Goal: Communication & Community: Answer question/provide support

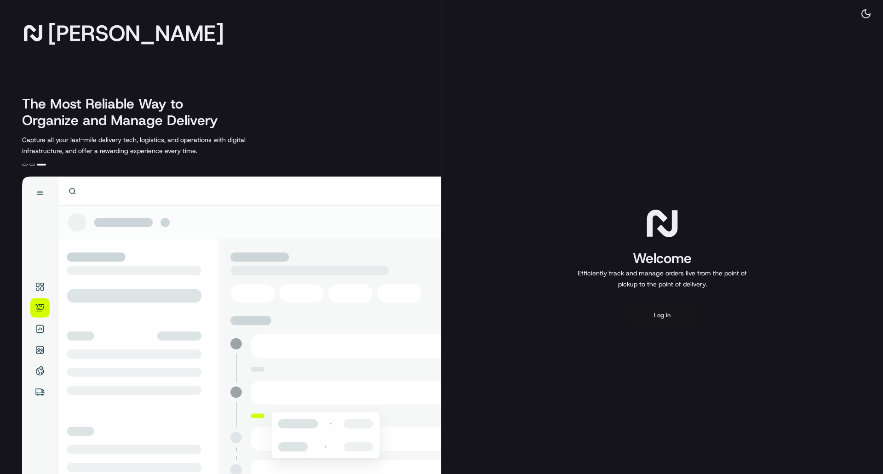
click at [661, 320] on button "Log in" at bounding box center [662, 315] width 74 height 22
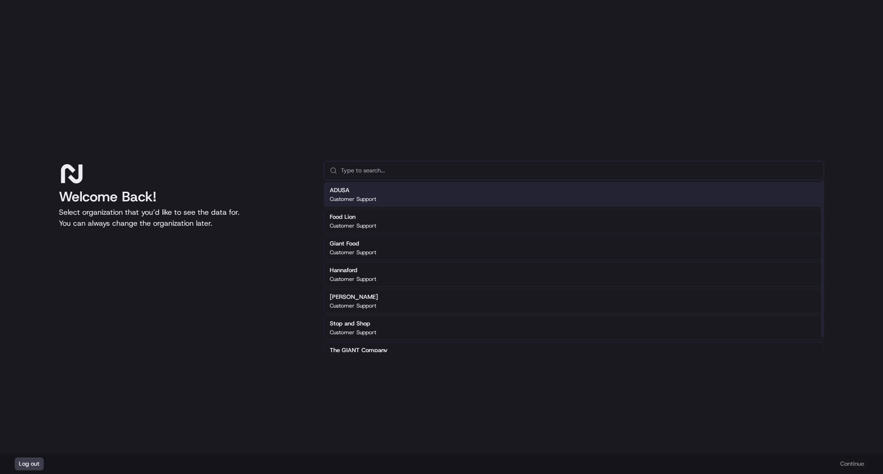
click at [362, 198] on p "Customer Support" at bounding box center [353, 198] width 46 height 7
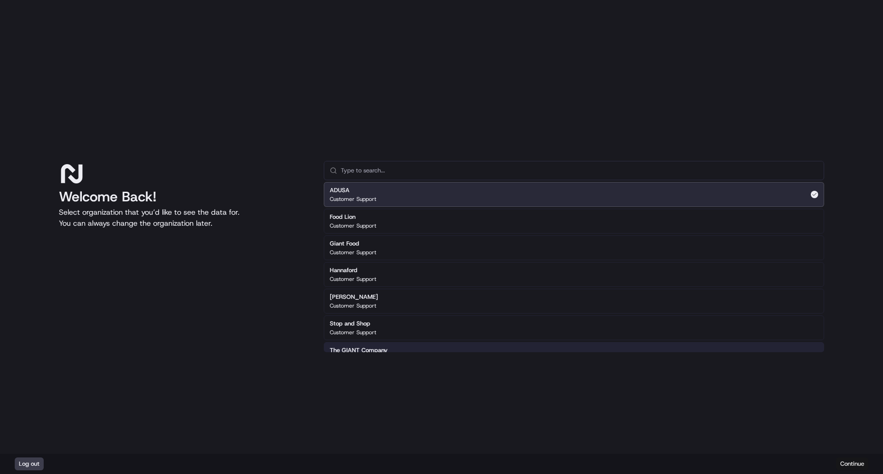
click at [854, 462] on button "Continue" at bounding box center [852, 463] width 32 height 13
